Goal: Entertainment & Leisure: Consume media (video, audio)

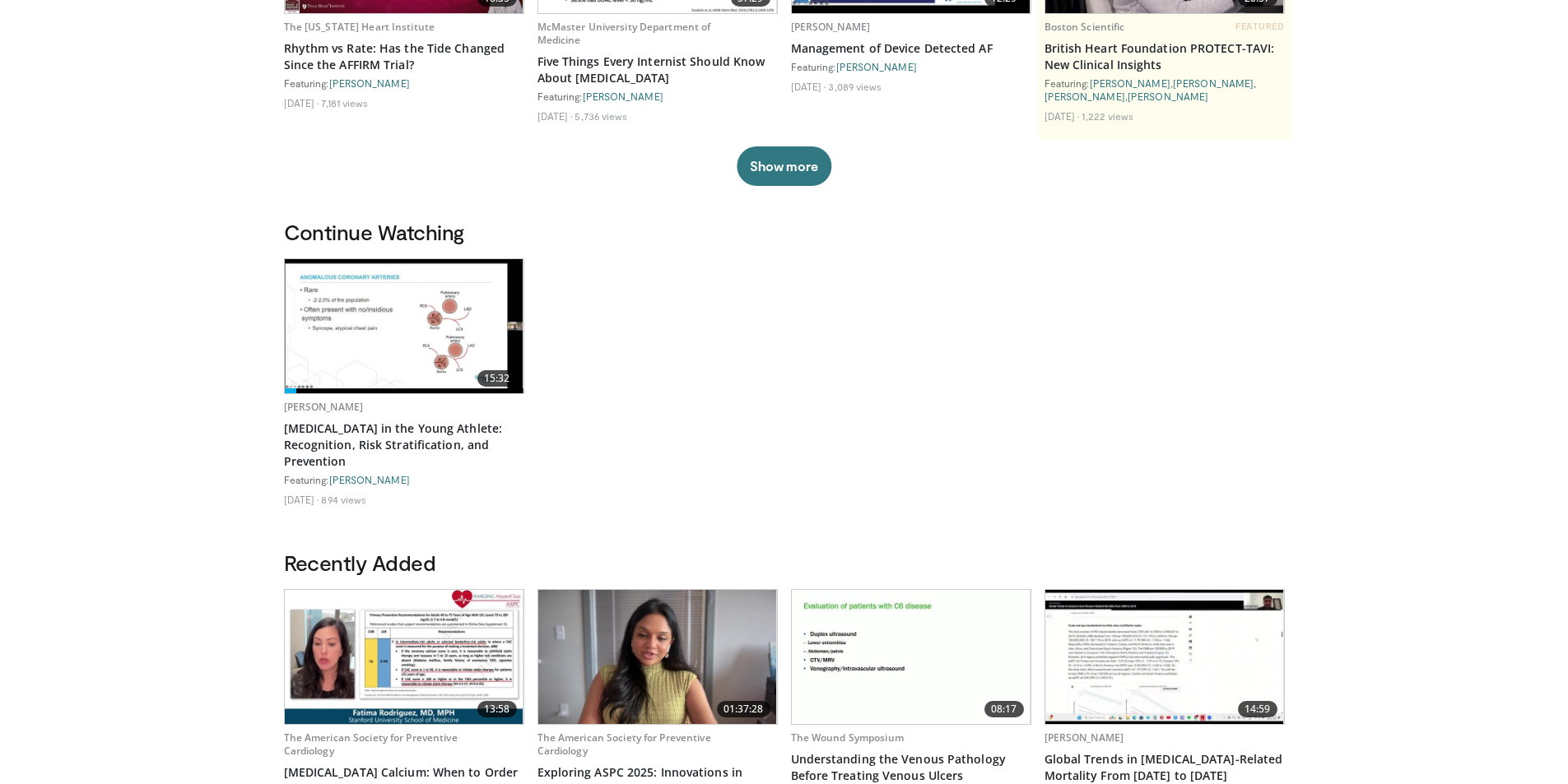
scroll to position [329, 0]
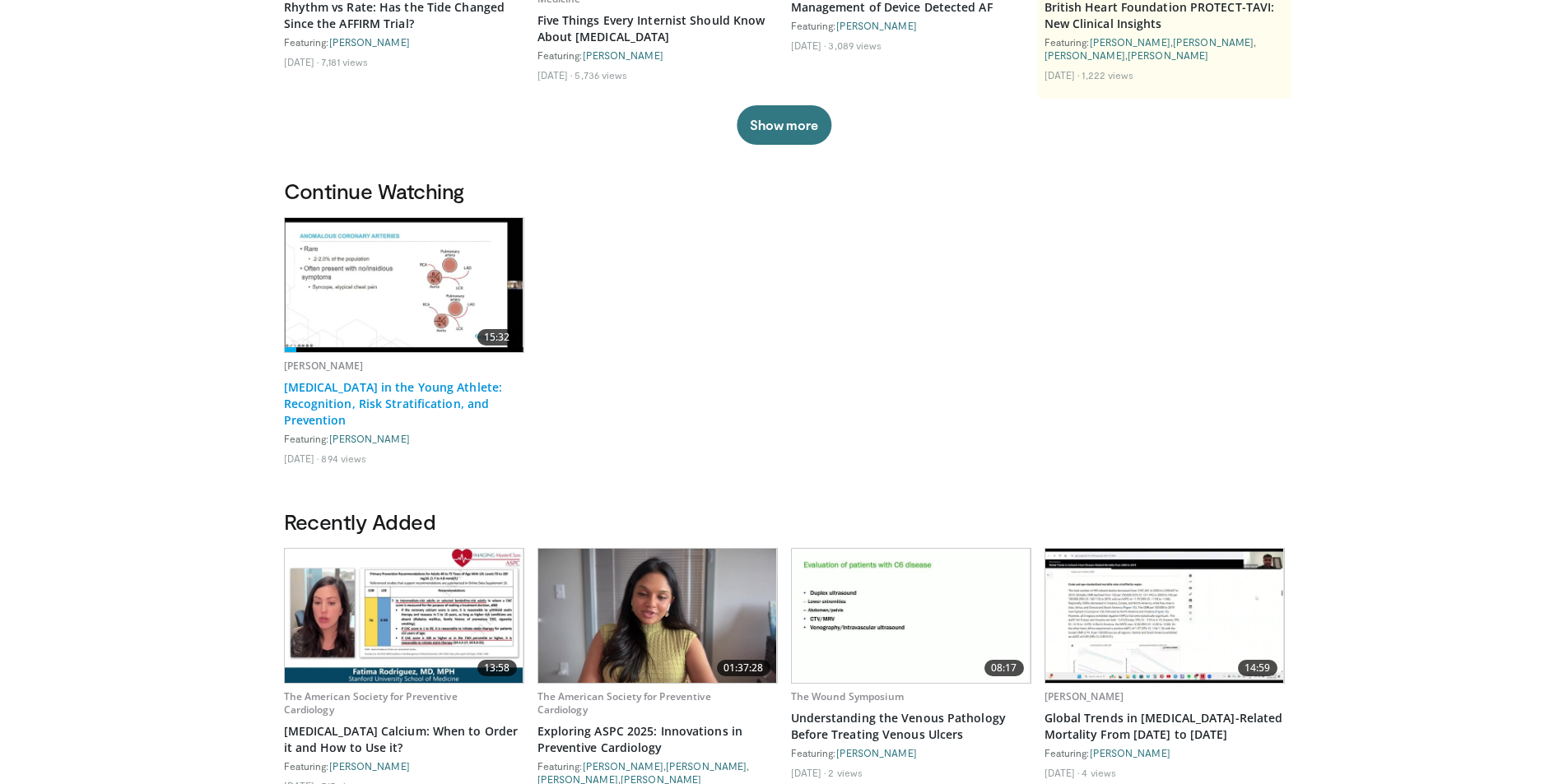
click at [387, 404] on link "[MEDICAL_DATA] in the Young Athlete: Recognition, Risk Stratification, and Prev…" at bounding box center [404, 404] width 241 height 49
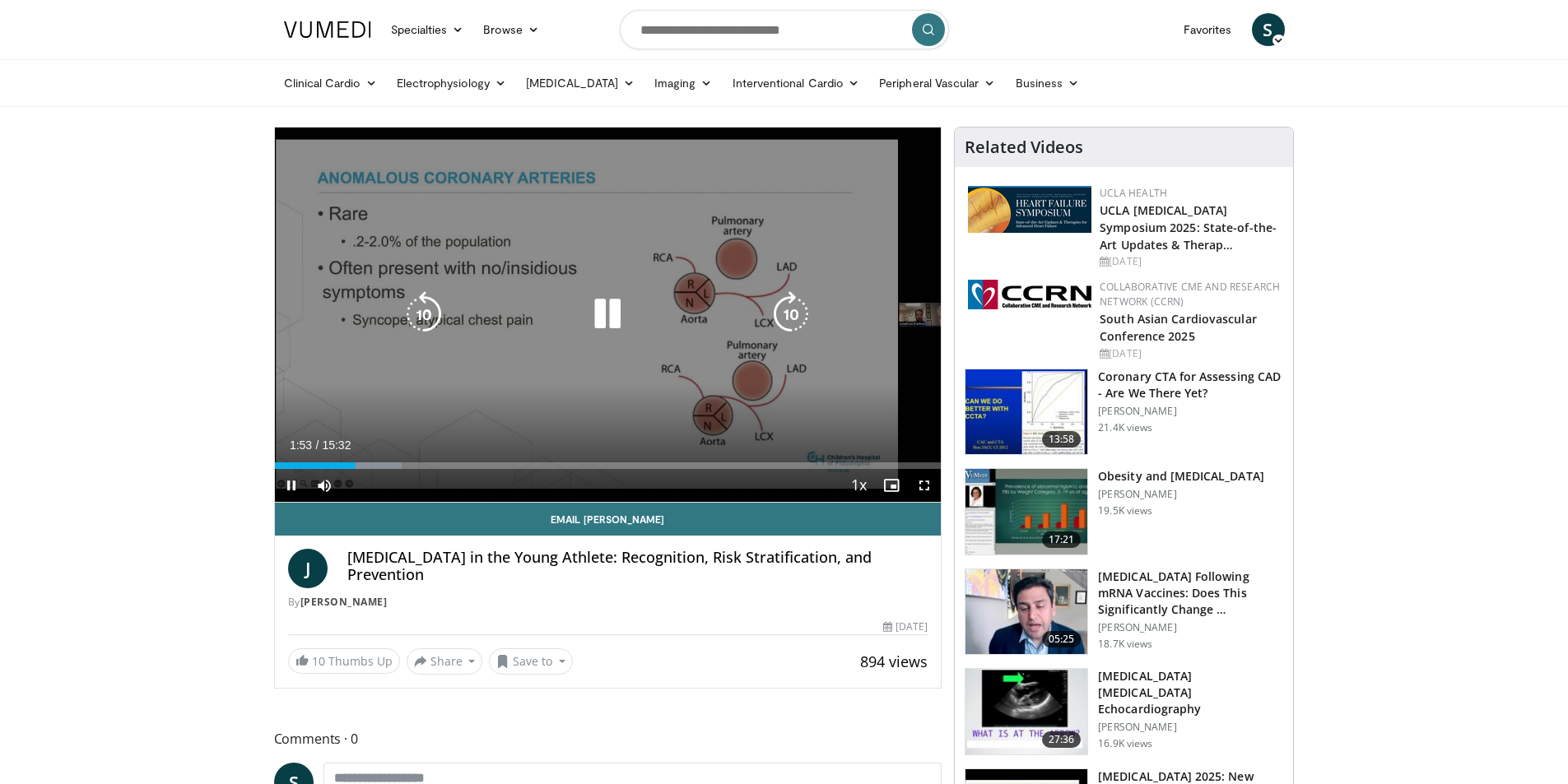
click at [801, 307] on icon "Video Player" at bounding box center [791, 314] width 46 height 46
click at [796, 308] on icon "Video Player" at bounding box center [791, 314] width 46 height 46
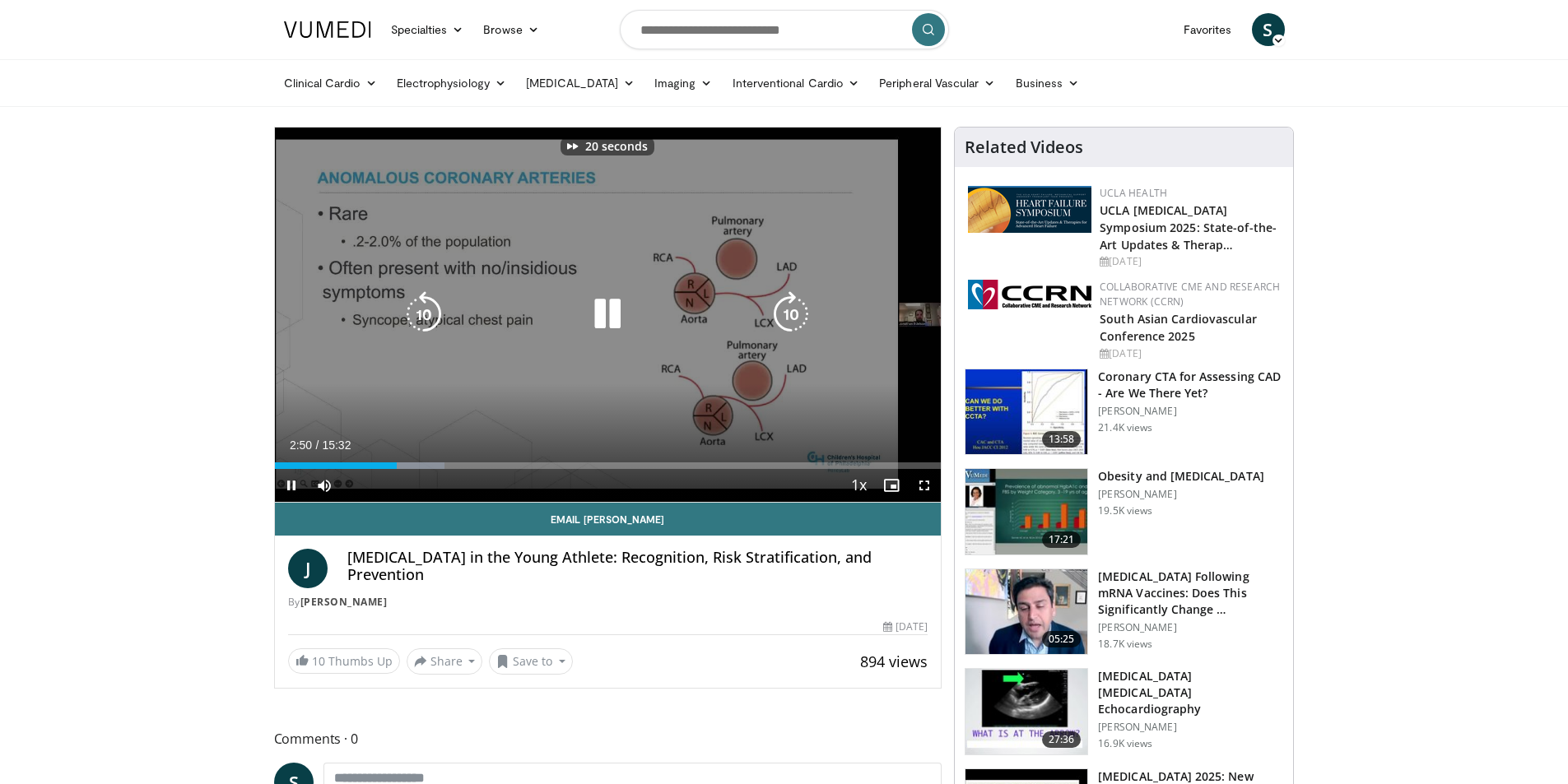
click at [796, 308] on icon "Video Player" at bounding box center [791, 314] width 46 height 46
click at [787, 312] on icon "Video Player" at bounding box center [791, 314] width 46 height 46
click at [790, 314] on icon "Video Player" at bounding box center [791, 314] width 46 height 46
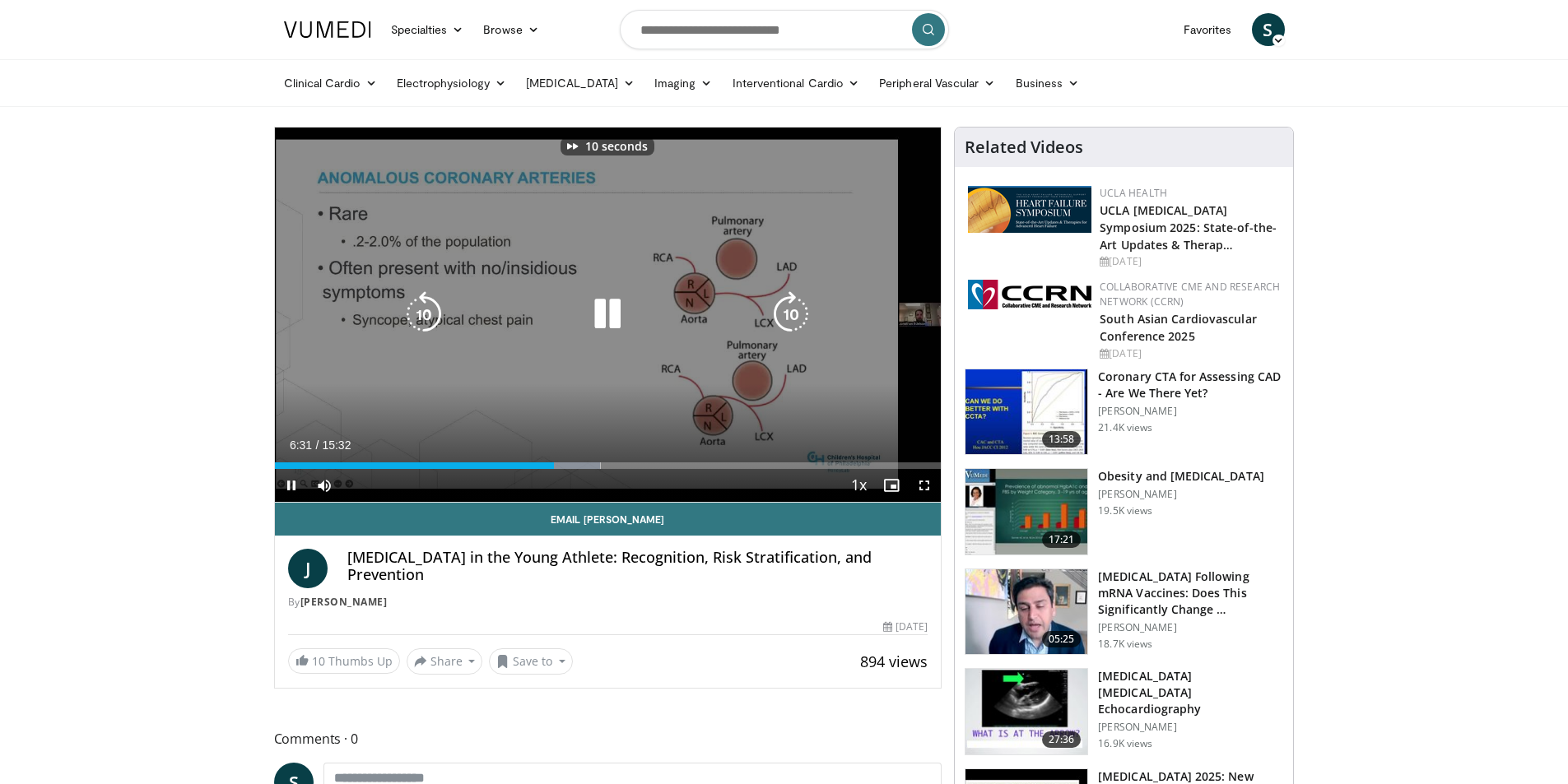
click at [790, 314] on icon "Video Player" at bounding box center [791, 314] width 46 height 46
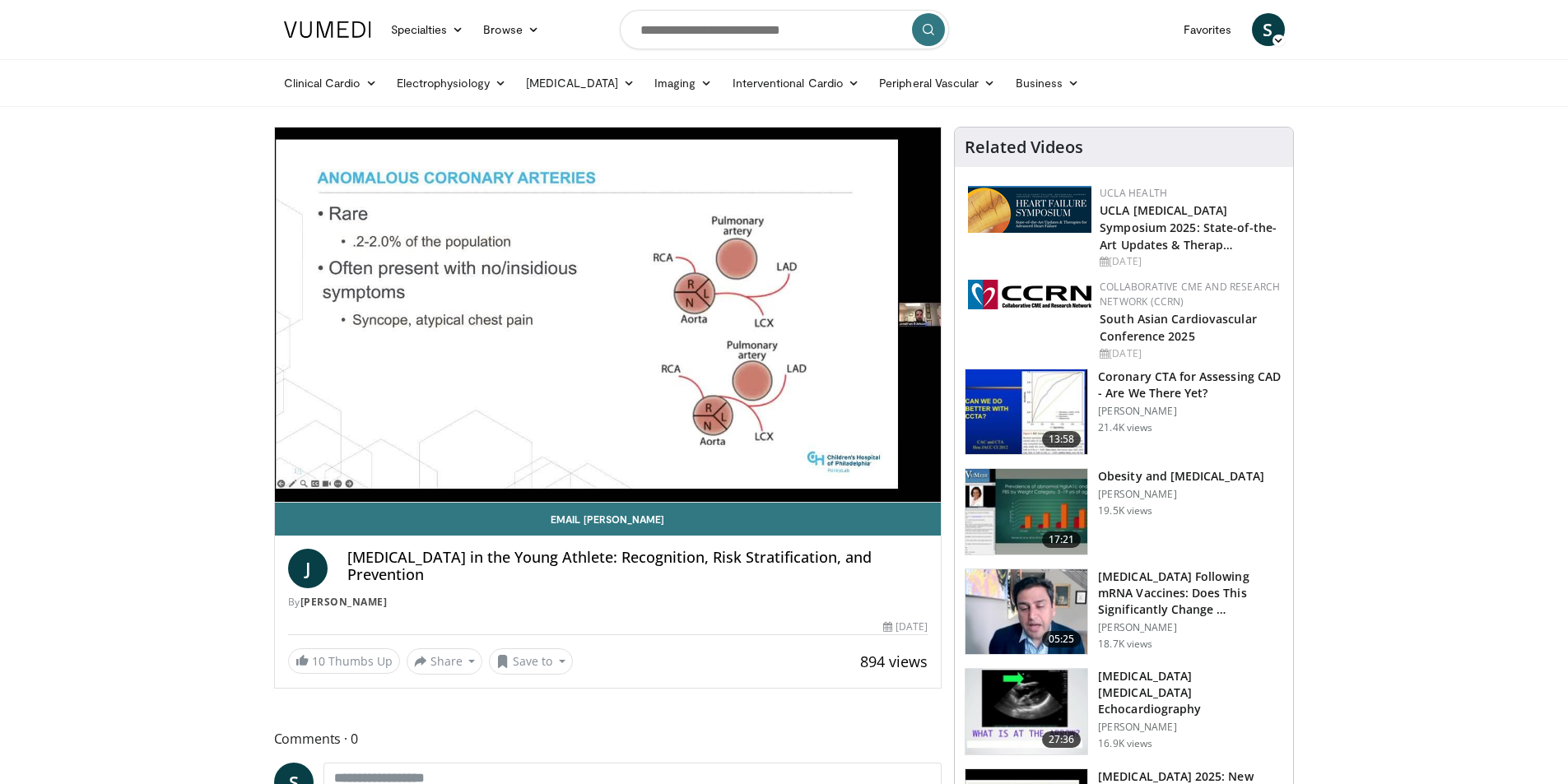
click at [790, 314] on div "40 seconds Tap to unmute" at bounding box center [608, 314] width 666 height 374
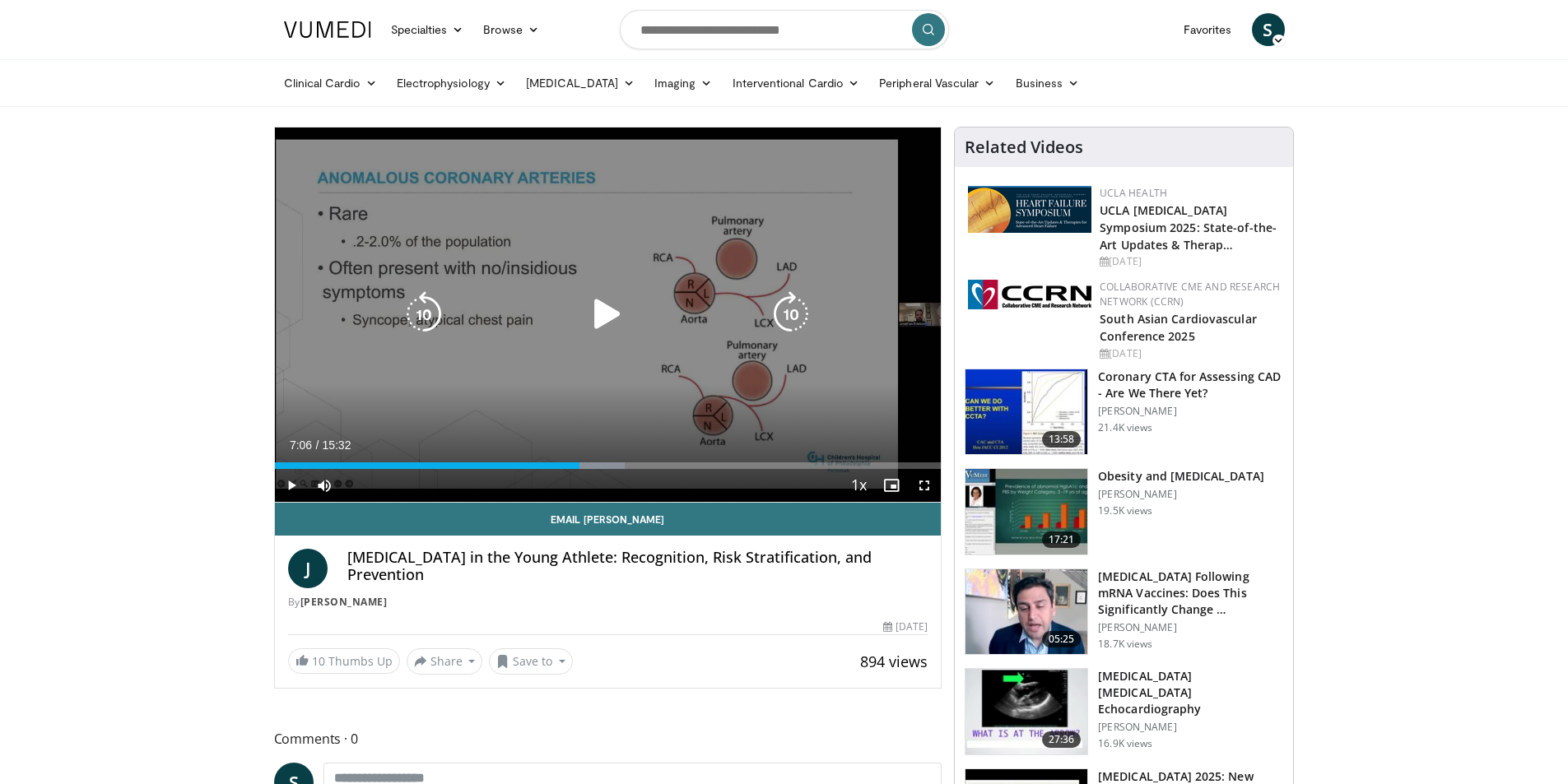
click at [784, 315] on icon "Video Player" at bounding box center [791, 314] width 46 height 46
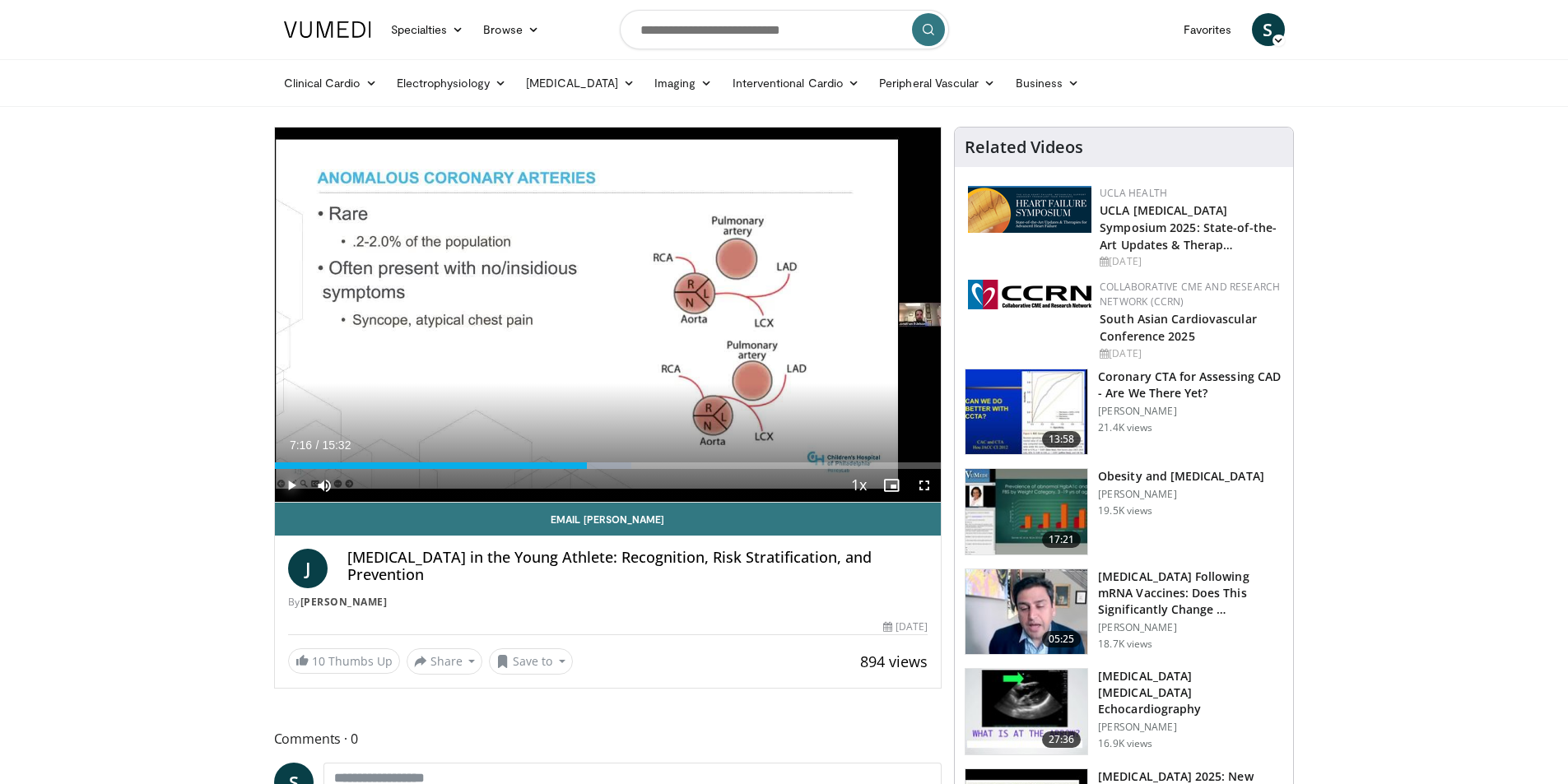
click at [288, 485] on span "Video Player" at bounding box center [291, 486] width 33 height 33
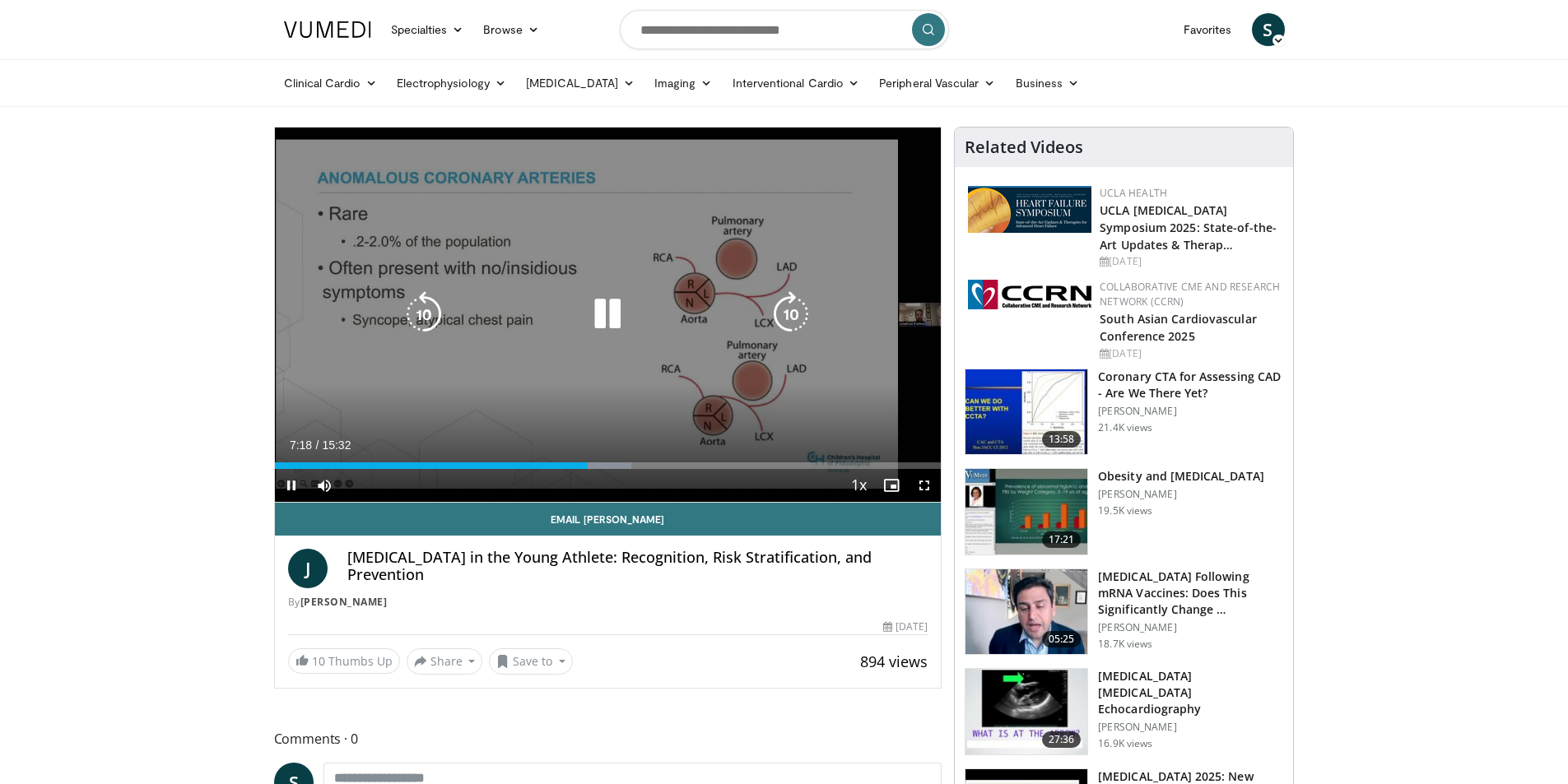
click at [791, 322] on icon "Video Player" at bounding box center [791, 314] width 46 height 46
click at [791, 318] on icon "Video Player" at bounding box center [791, 314] width 46 height 46
click at [786, 307] on icon "Video Player" at bounding box center [791, 314] width 46 height 46
click at [793, 312] on icon "Video Player" at bounding box center [791, 314] width 46 height 46
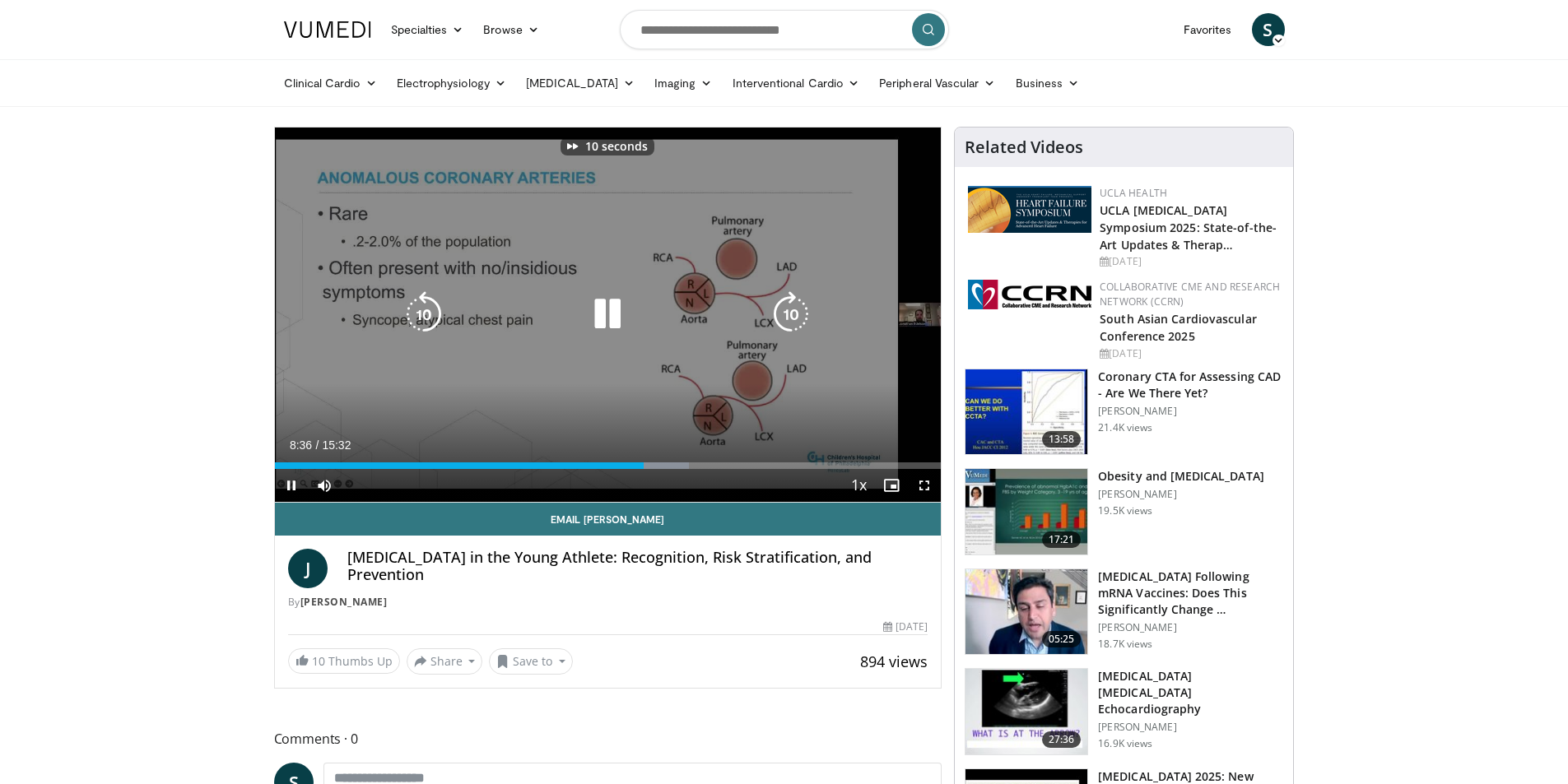
click at [793, 312] on icon "Video Player" at bounding box center [791, 314] width 46 height 46
click at [788, 307] on icon "Video Player" at bounding box center [791, 314] width 46 height 46
click at [783, 307] on icon "Video Player" at bounding box center [791, 314] width 46 height 46
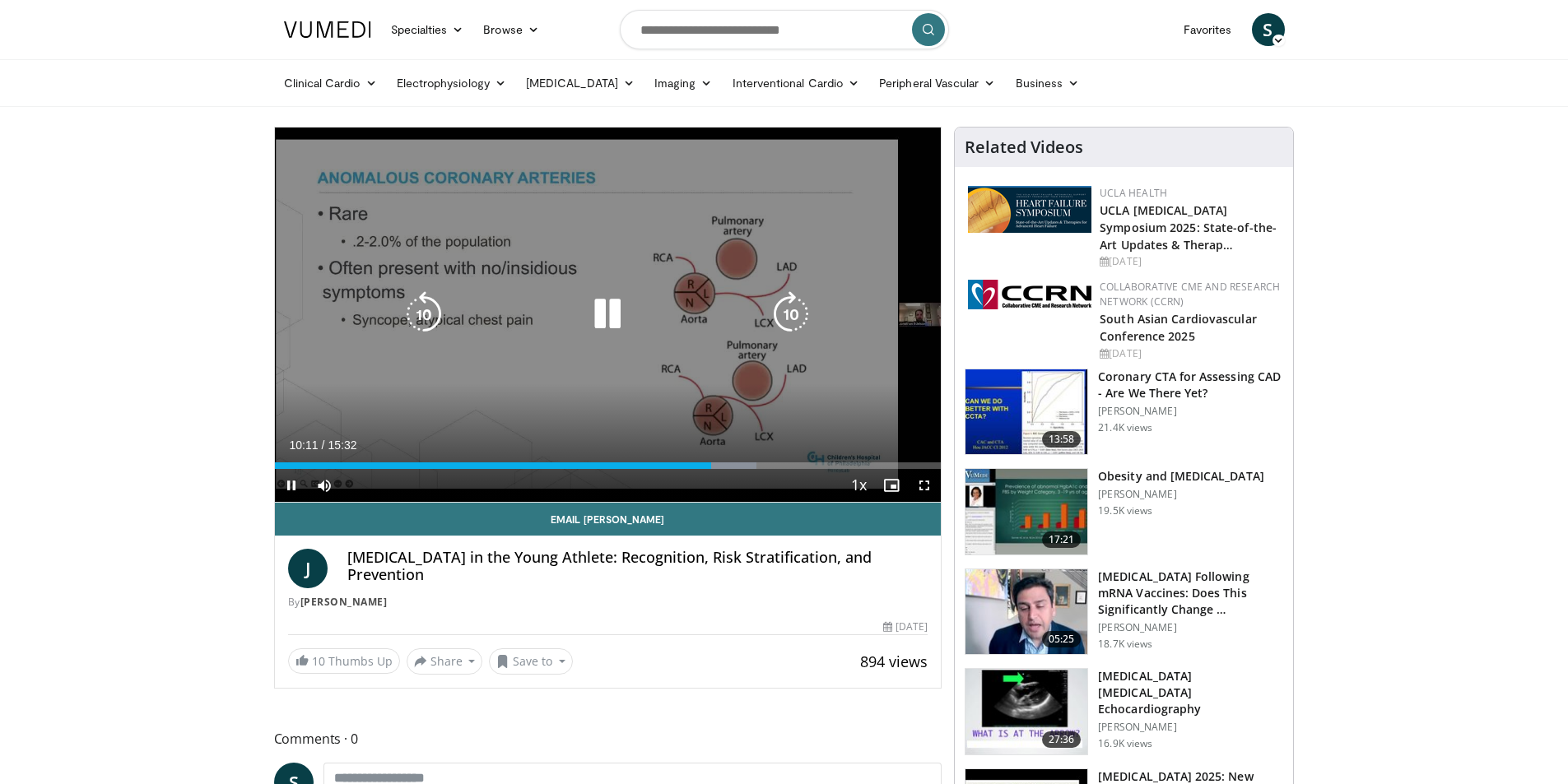
click at [786, 323] on icon "Video Player" at bounding box center [791, 314] width 46 height 46
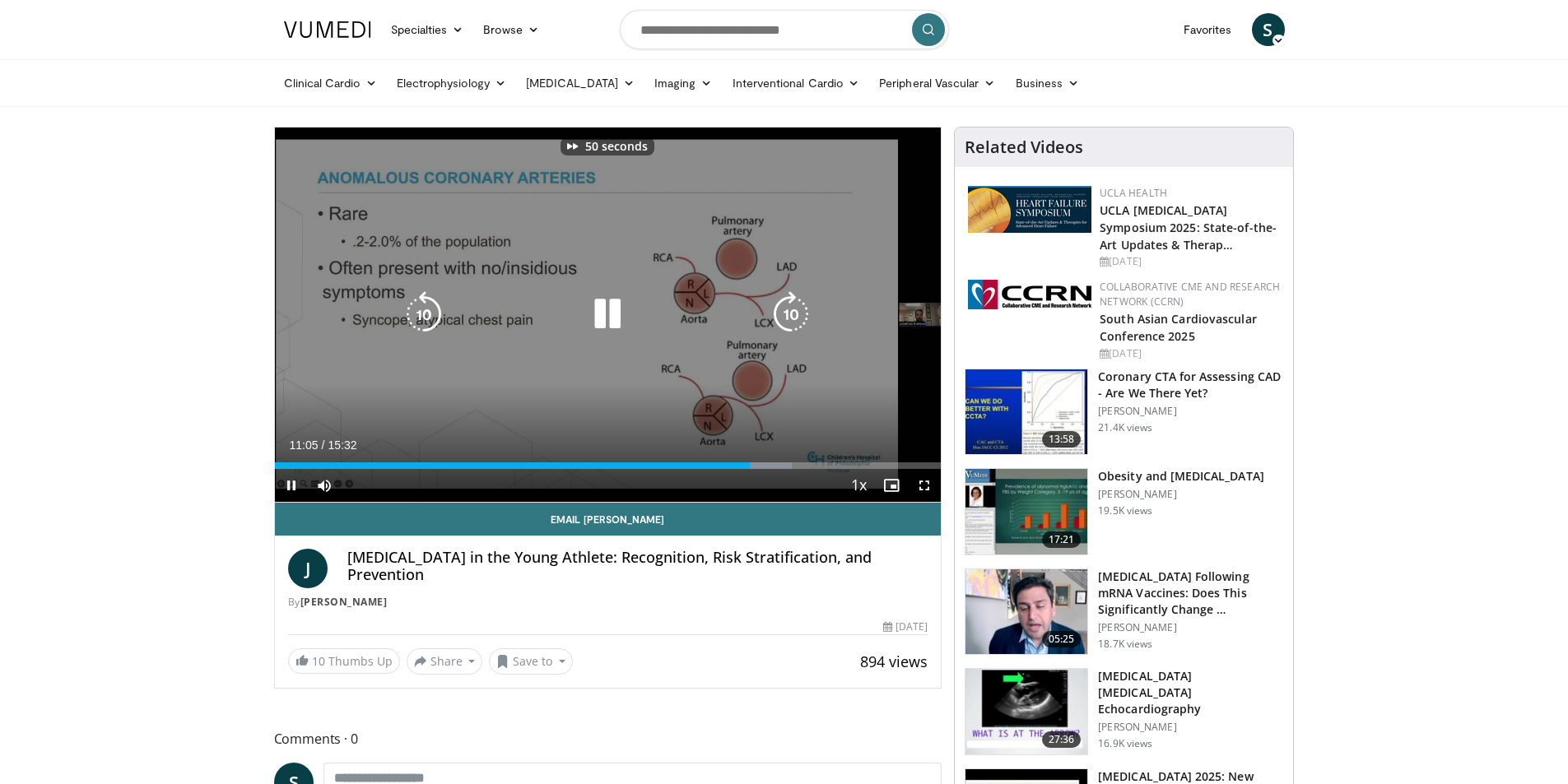
click at [786, 323] on icon "Video Player" at bounding box center [791, 314] width 46 height 46
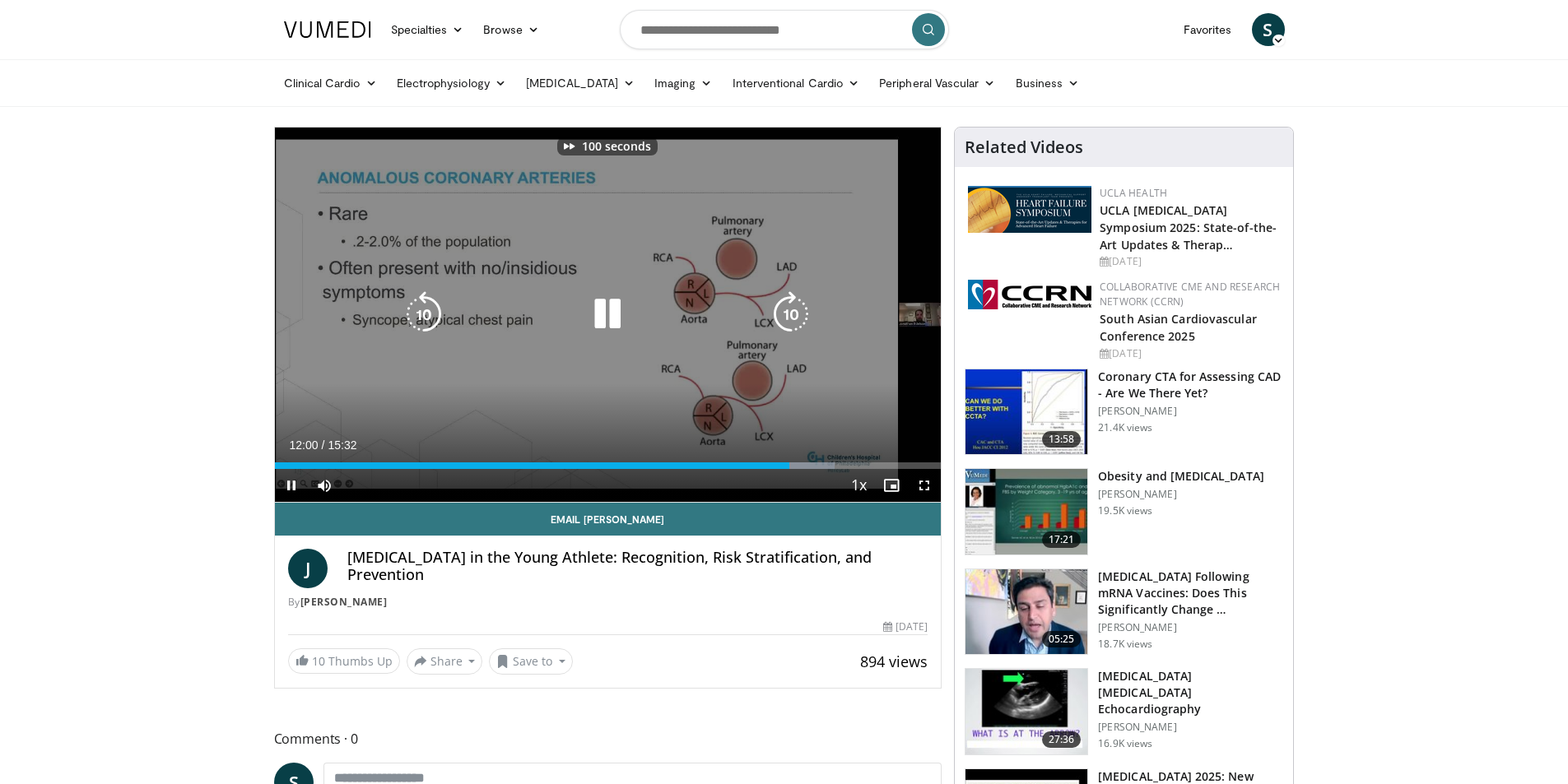
click at [786, 323] on icon "Video Player" at bounding box center [791, 314] width 46 height 46
click at [786, 321] on icon "Video Player" at bounding box center [791, 314] width 46 height 46
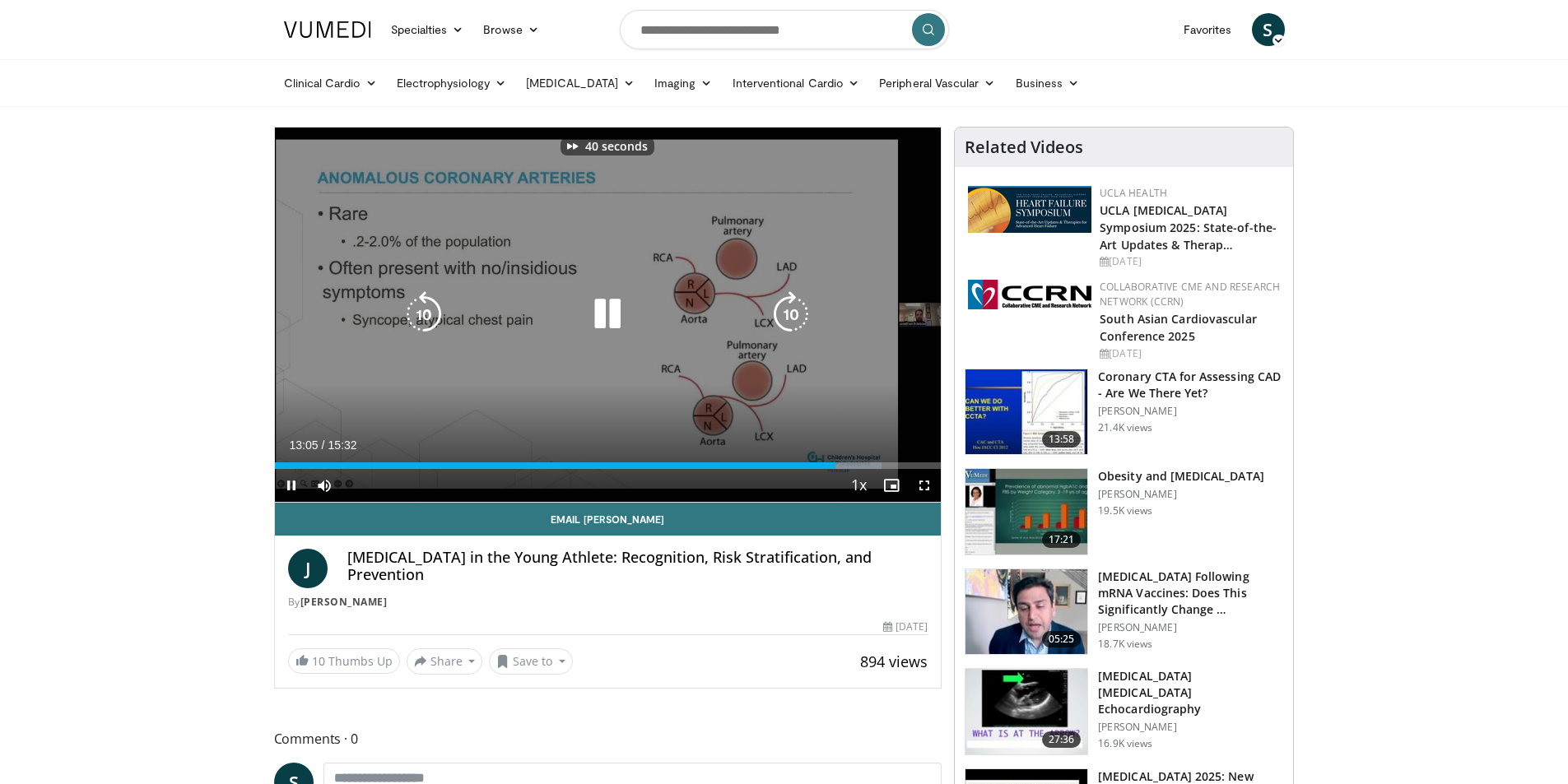
click at [786, 321] on icon "Video Player" at bounding box center [791, 314] width 46 height 46
click at [777, 313] on icon "Video Player" at bounding box center [791, 314] width 46 height 46
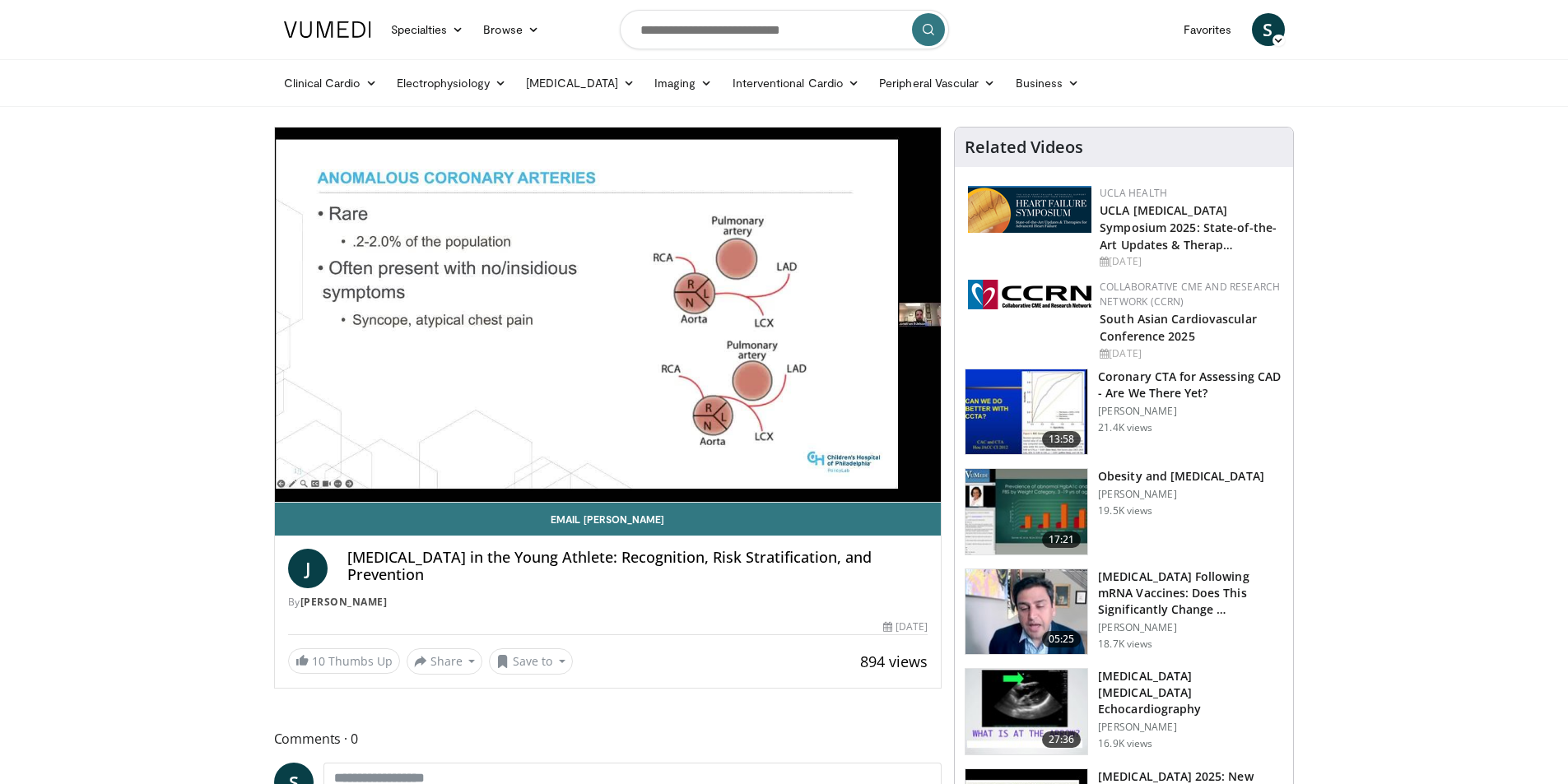
click at [777, 318] on div "10 seconds Tap to unmute" at bounding box center [608, 314] width 666 height 374
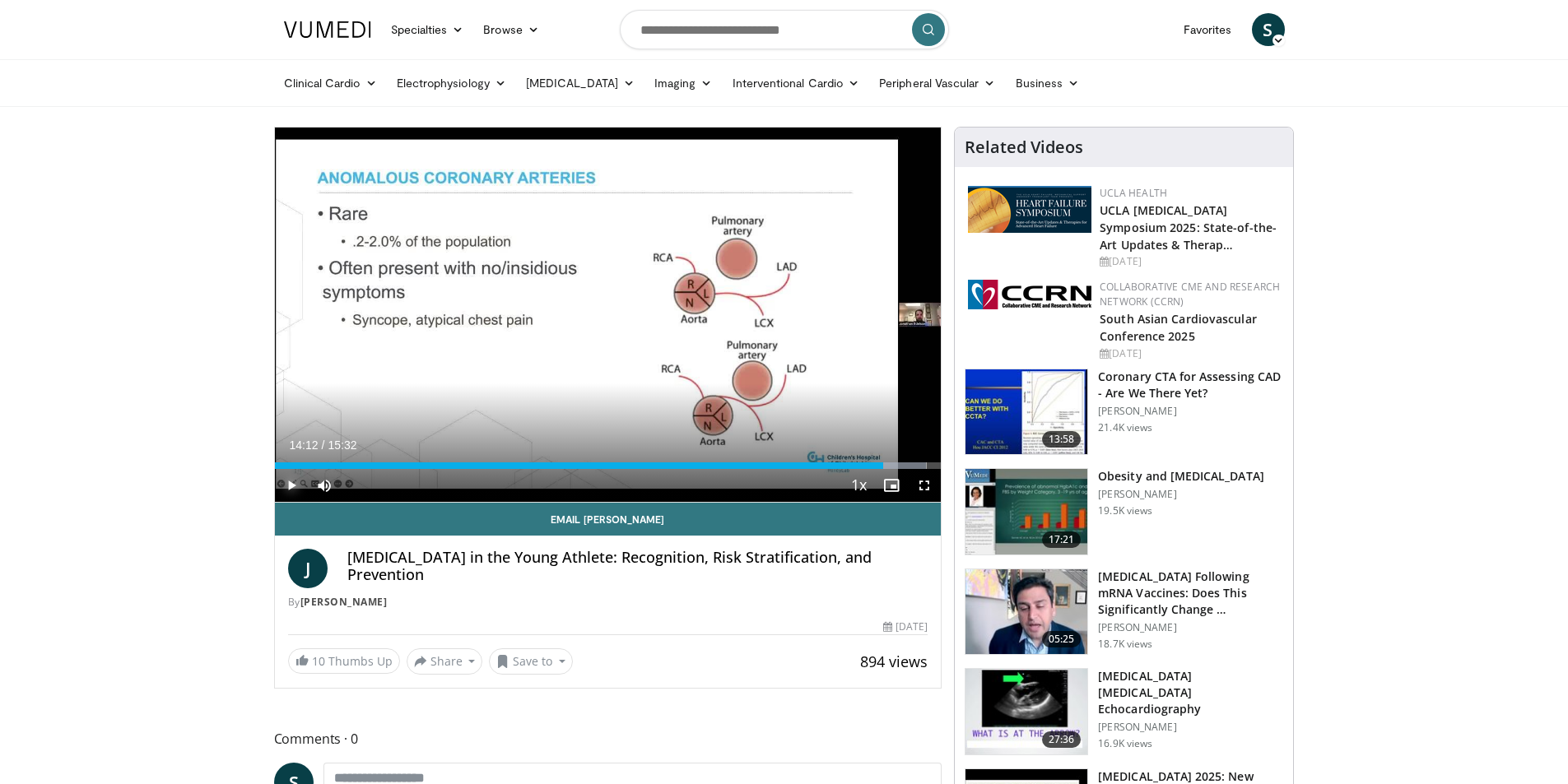
click at [289, 482] on span "Video Player" at bounding box center [291, 486] width 33 height 33
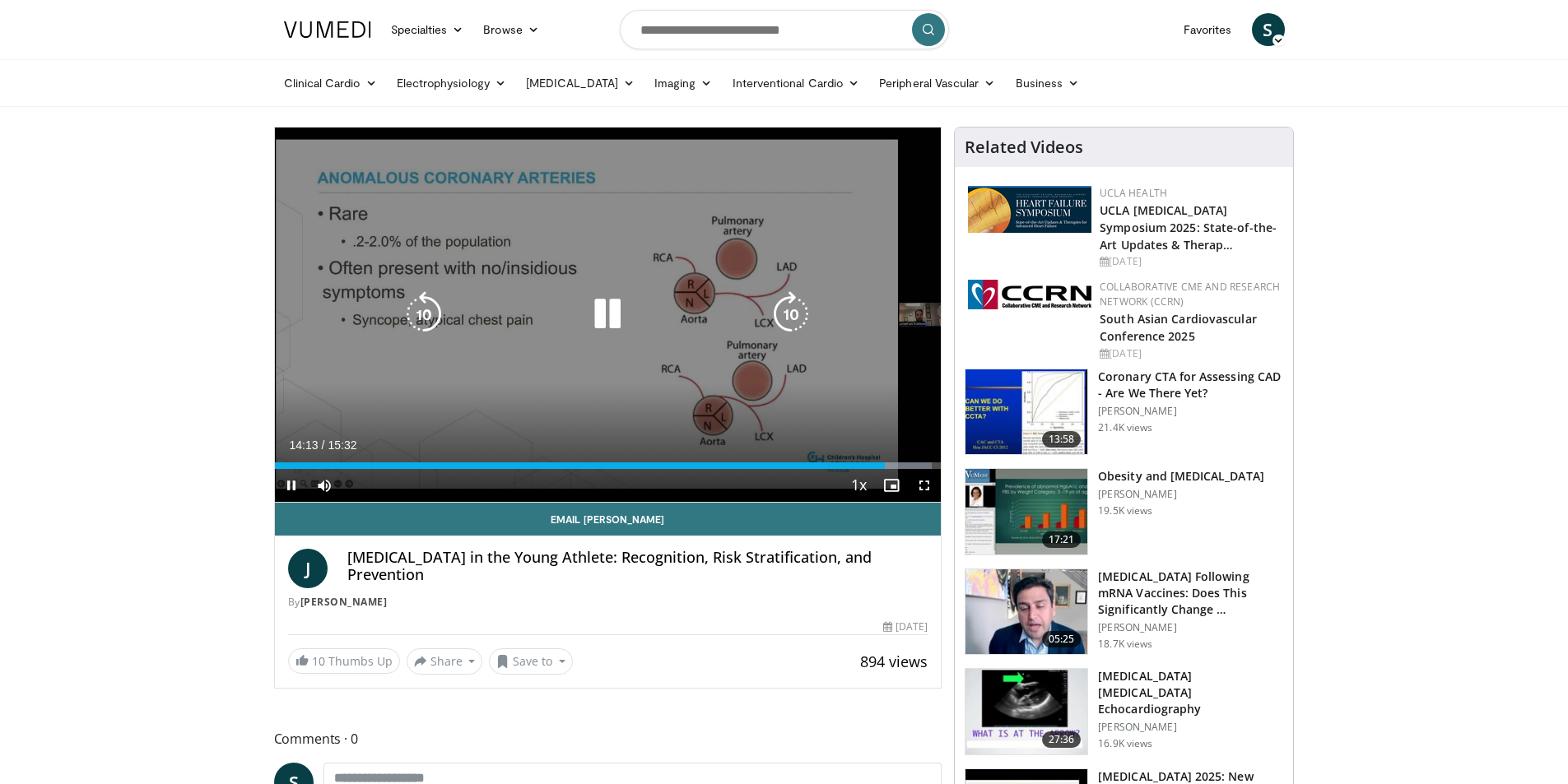
click at [785, 315] on icon "Video Player" at bounding box center [791, 314] width 46 height 46
click at [782, 307] on icon "Video Player" at bounding box center [791, 314] width 46 height 46
click at [776, 311] on icon "Video Player" at bounding box center [791, 314] width 46 height 46
